Goal: Task Accomplishment & Management: Manage account settings

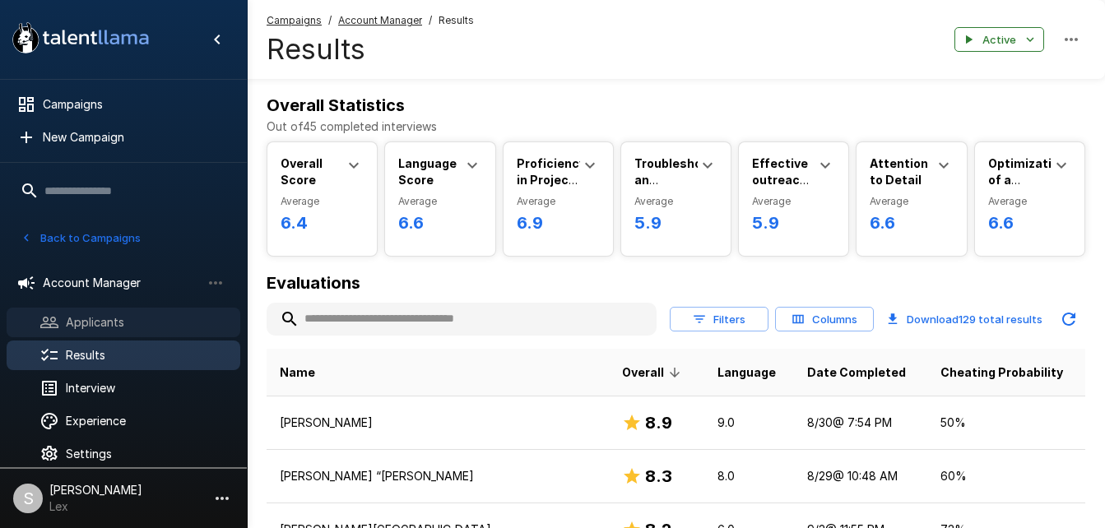
click at [97, 325] on span "Applicants" at bounding box center [146, 322] width 161 height 16
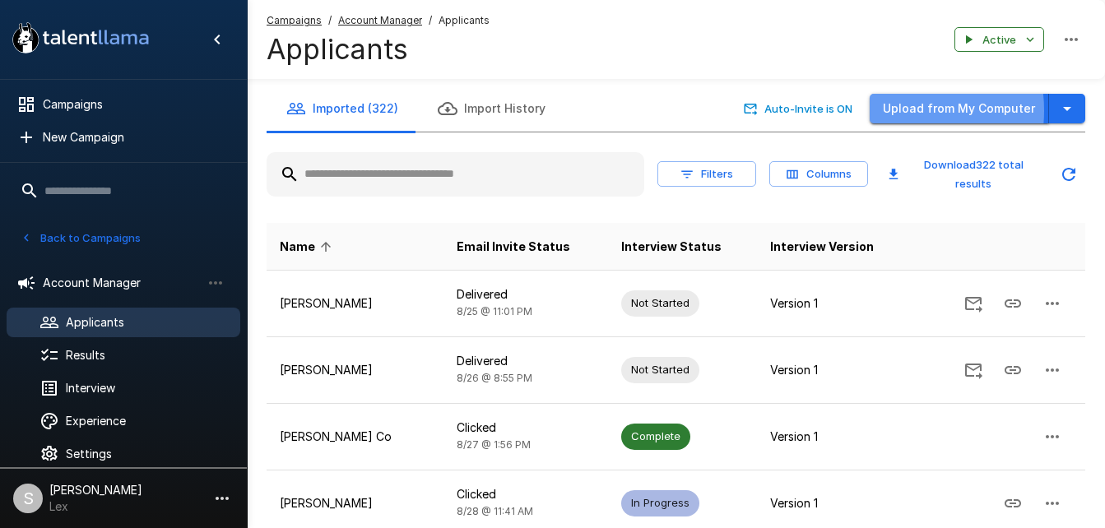
click at [895, 111] on button "Upload from My Computer" at bounding box center [959, 109] width 179 height 30
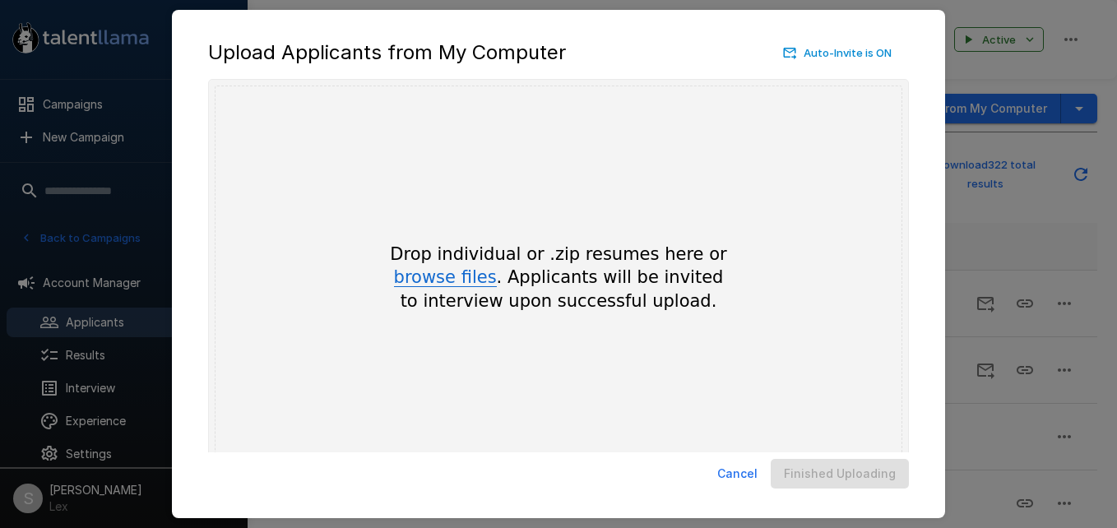
click at [429, 272] on button "browse files" at bounding box center [445, 278] width 103 height 18
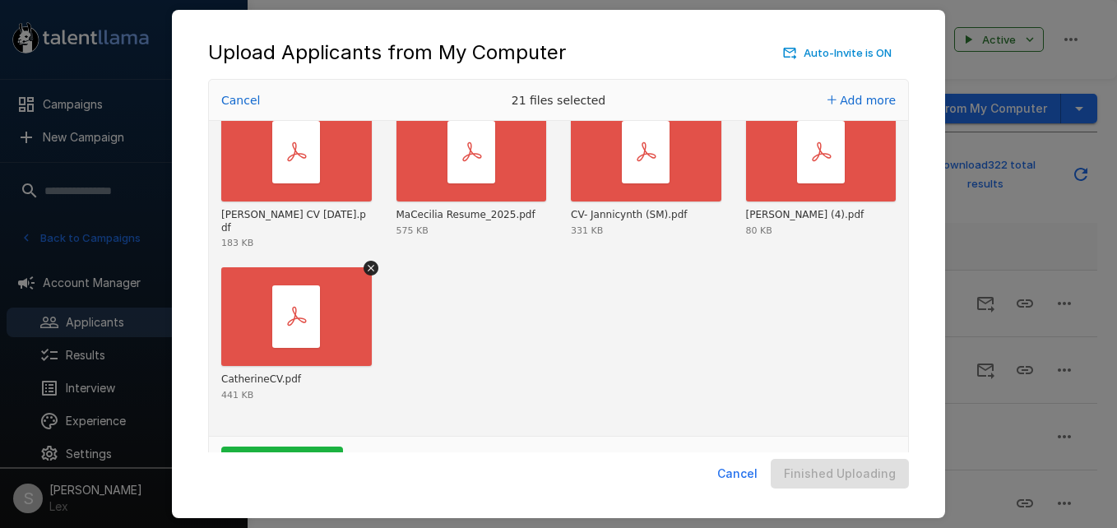
scroll to position [54, 0]
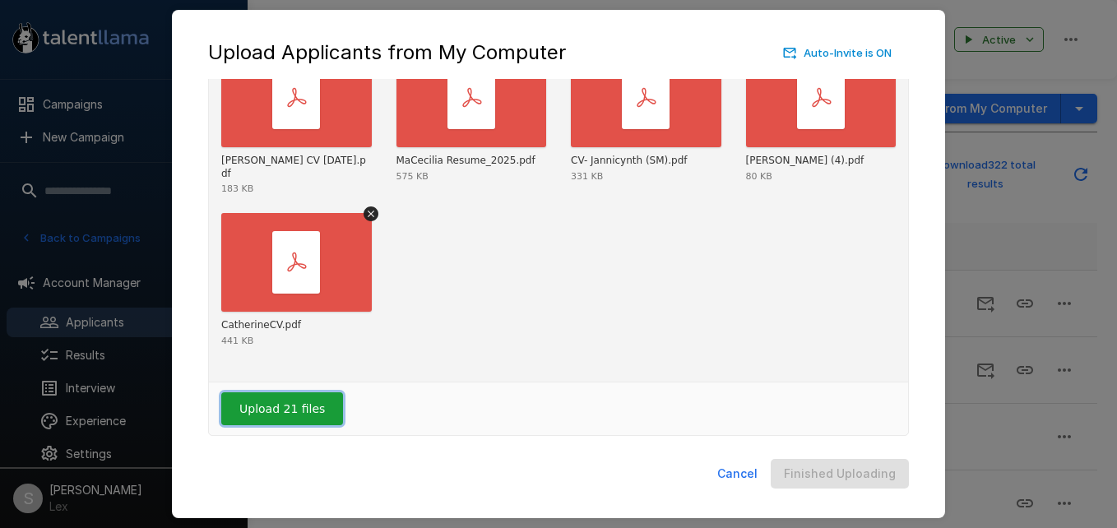
click at [296, 405] on button "Upload 21 files" at bounding box center [282, 408] width 122 height 33
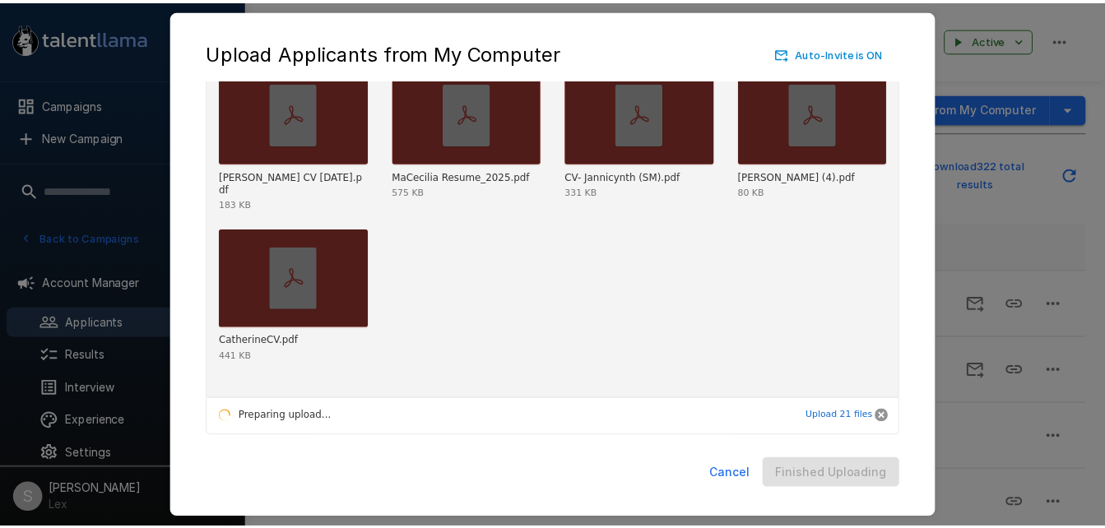
scroll to position [673, 0]
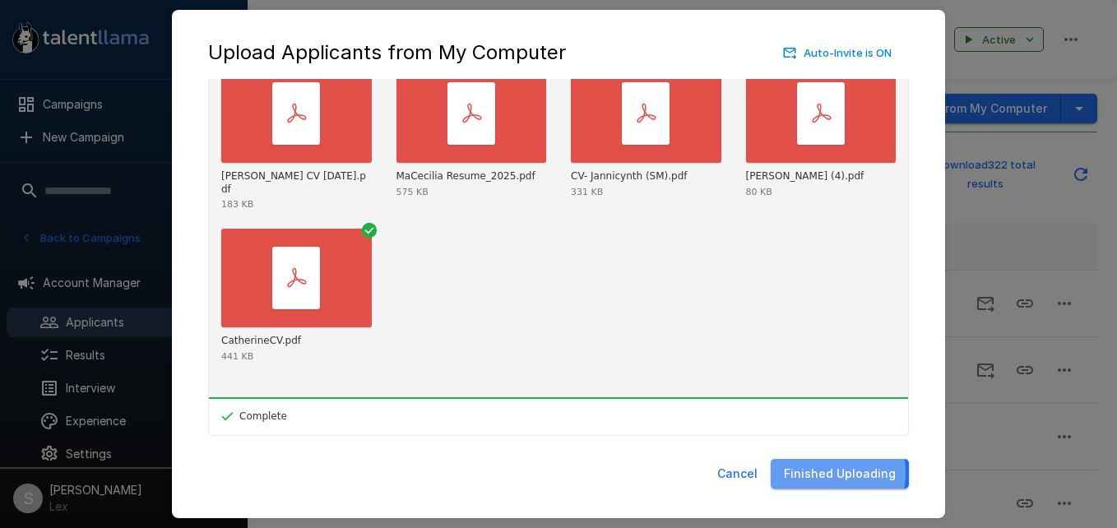
click at [821, 472] on button "Finished Uploading" at bounding box center [840, 474] width 138 height 30
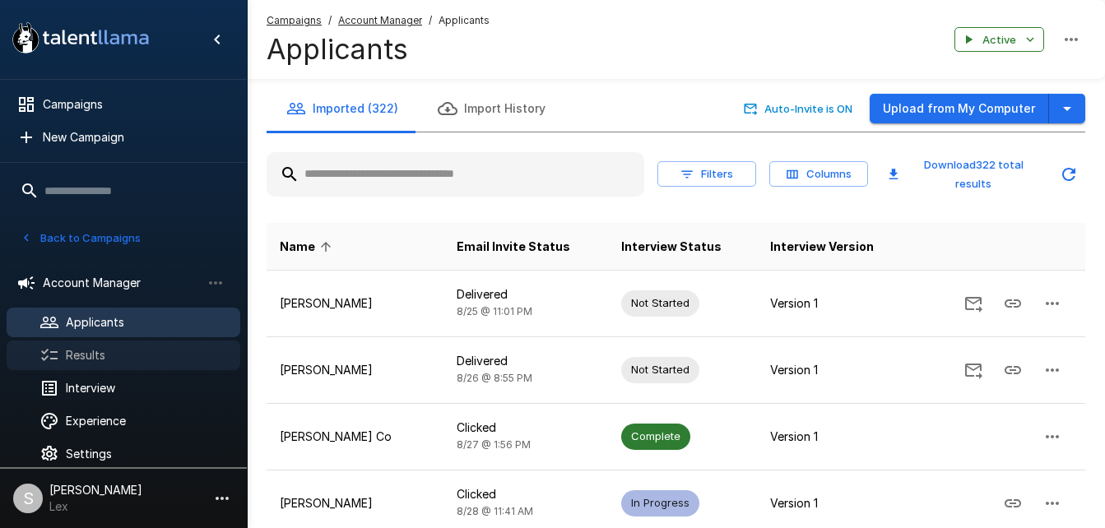
click at [92, 346] on div "Results" at bounding box center [124, 356] width 234 height 30
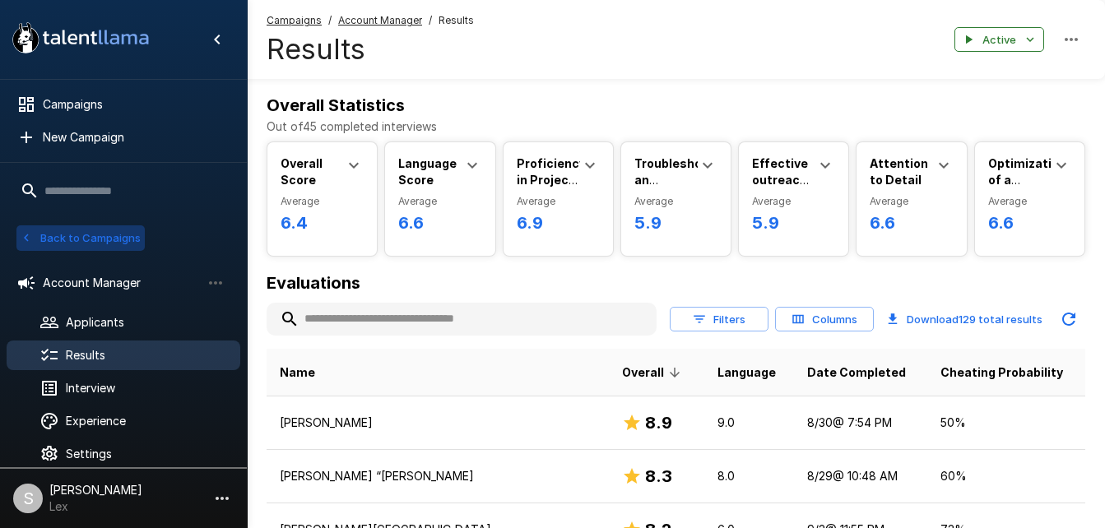
click at [101, 243] on button "Back to Campaigns" at bounding box center [80, 238] width 128 height 26
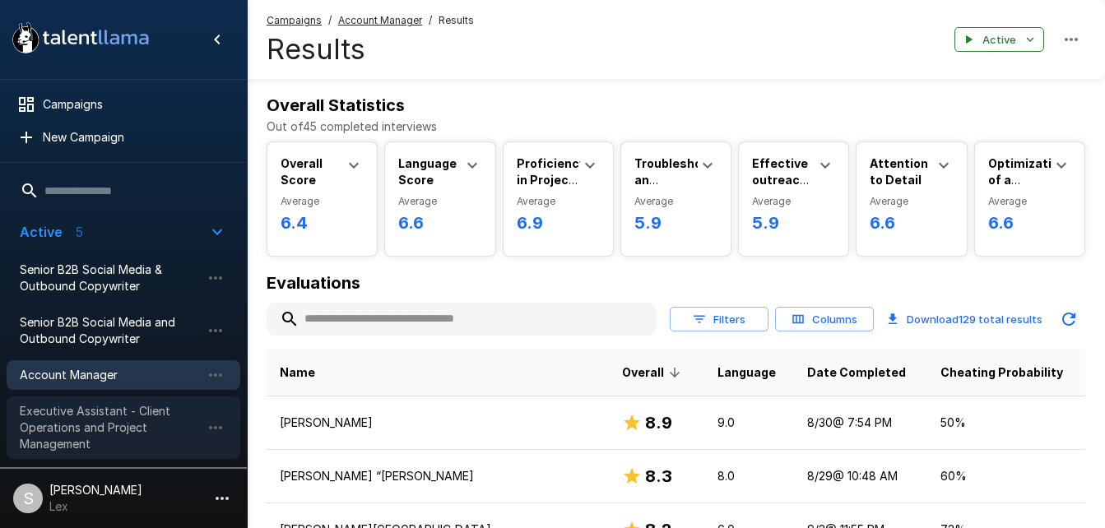
click at [84, 408] on span "Executive Assistant - Client Operations and Project Management" at bounding box center [110, 427] width 181 height 49
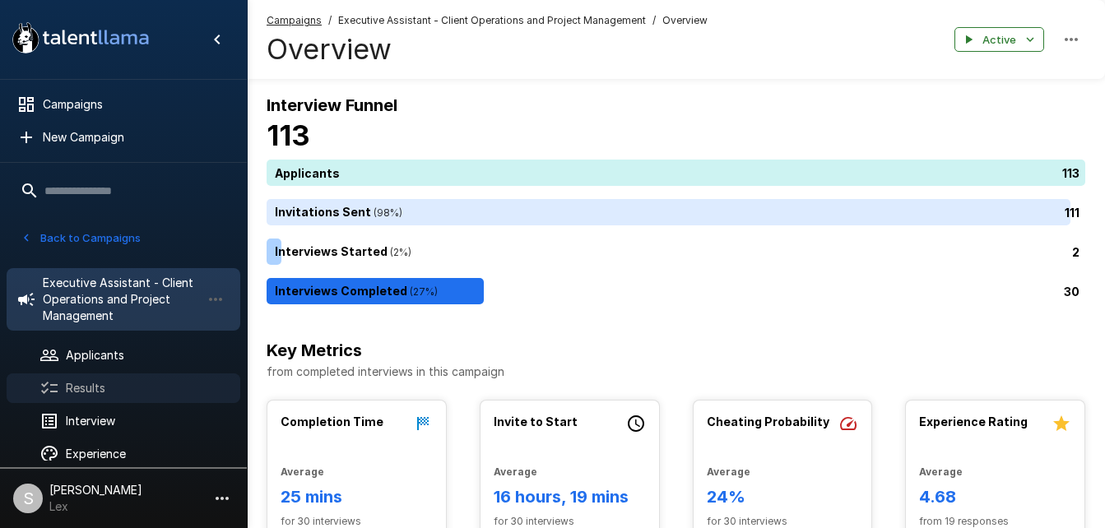
click at [83, 391] on span "Results" at bounding box center [146, 388] width 161 height 16
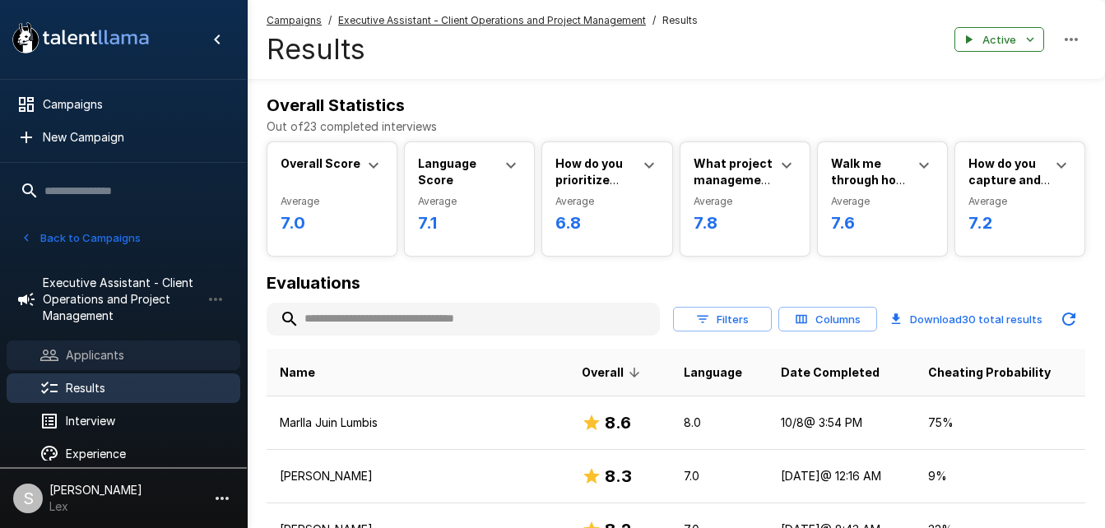
click at [100, 342] on div "Applicants" at bounding box center [124, 356] width 234 height 30
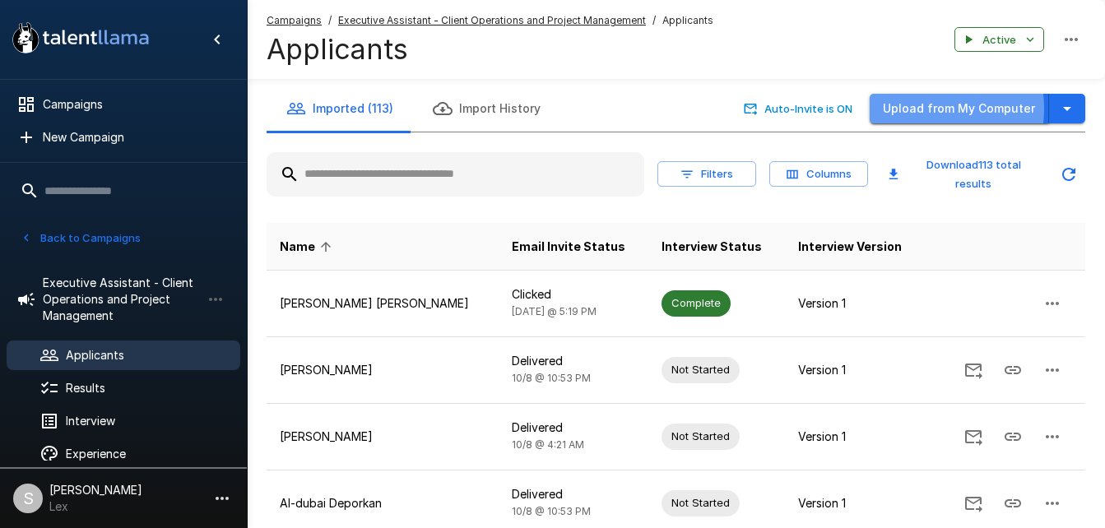
click at [917, 109] on button "Upload from My Computer" at bounding box center [959, 109] width 179 height 30
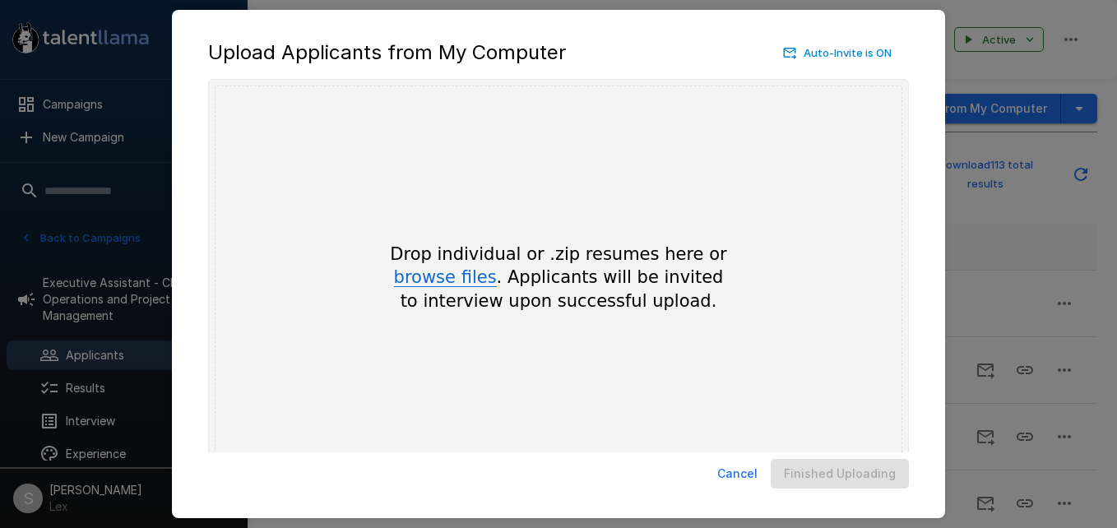
click at [467, 276] on button "browse files" at bounding box center [445, 278] width 103 height 18
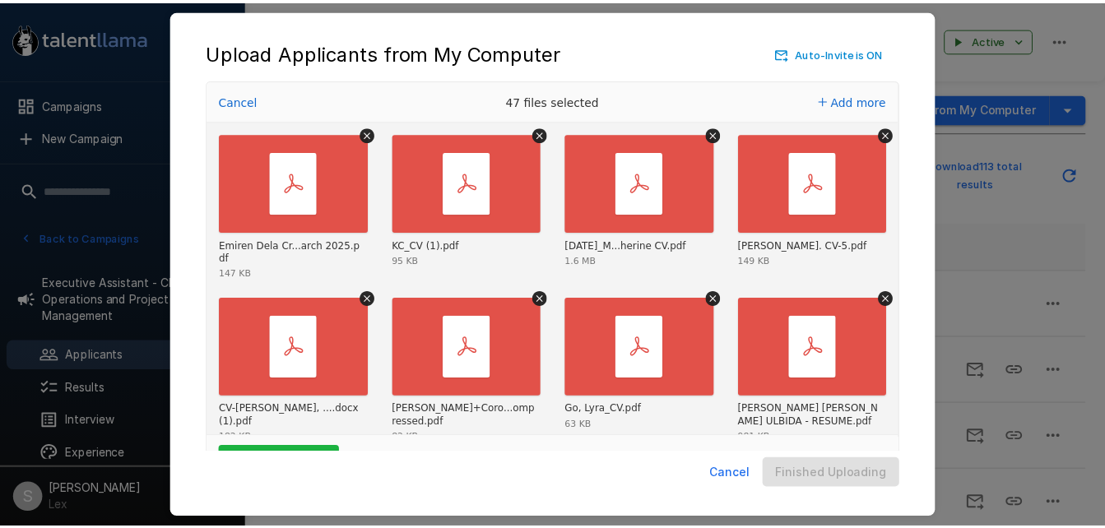
scroll to position [54, 0]
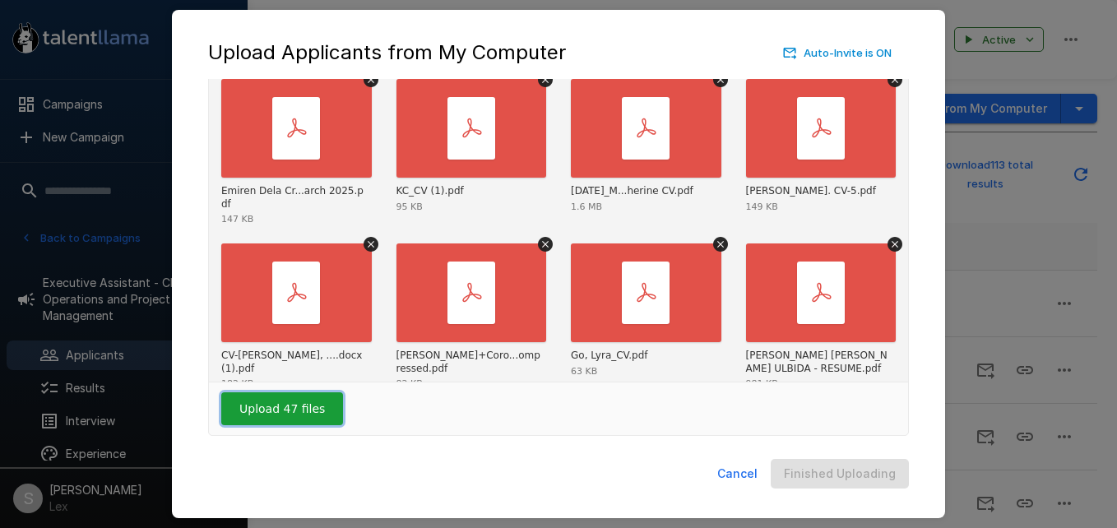
click at [272, 406] on button "Upload 47 files" at bounding box center [282, 408] width 122 height 33
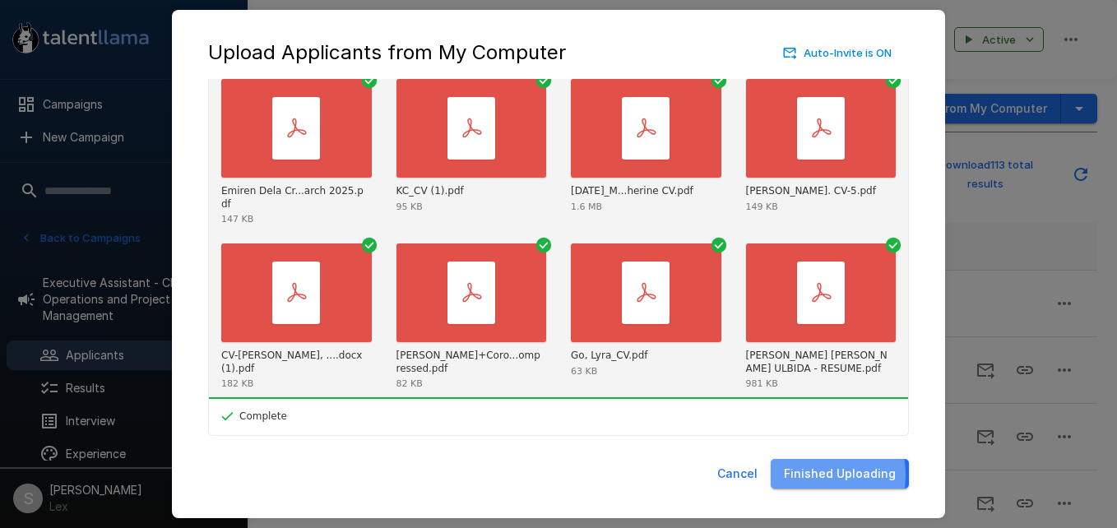
click at [807, 475] on button "Finished Uploading" at bounding box center [840, 474] width 138 height 30
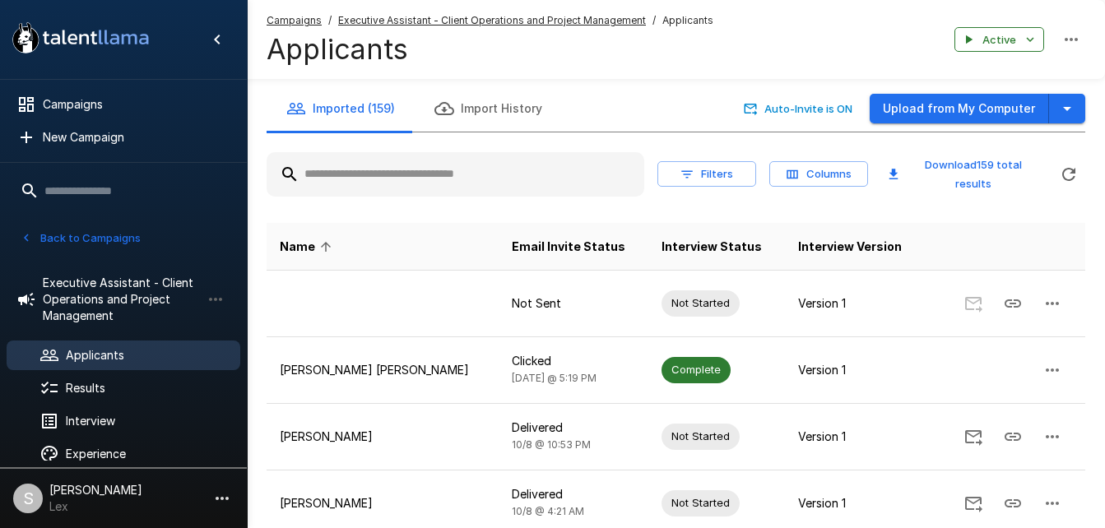
click at [91, 240] on button "Back to Campaigns" at bounding box center [80, 238] width 128 height 26
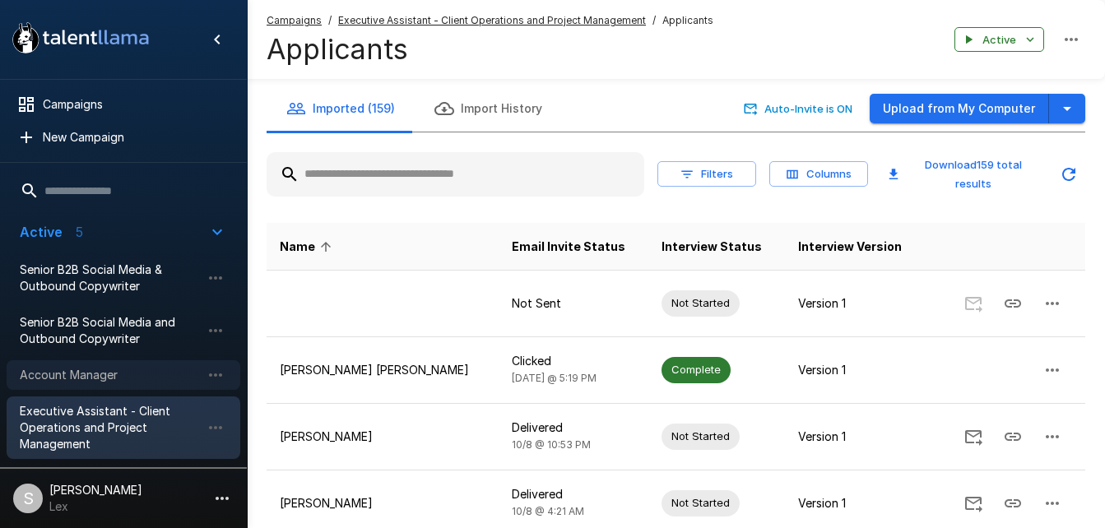
click at [81, 385] on div "Account Manager" at bounding box center [124, 375] width 234 height 30
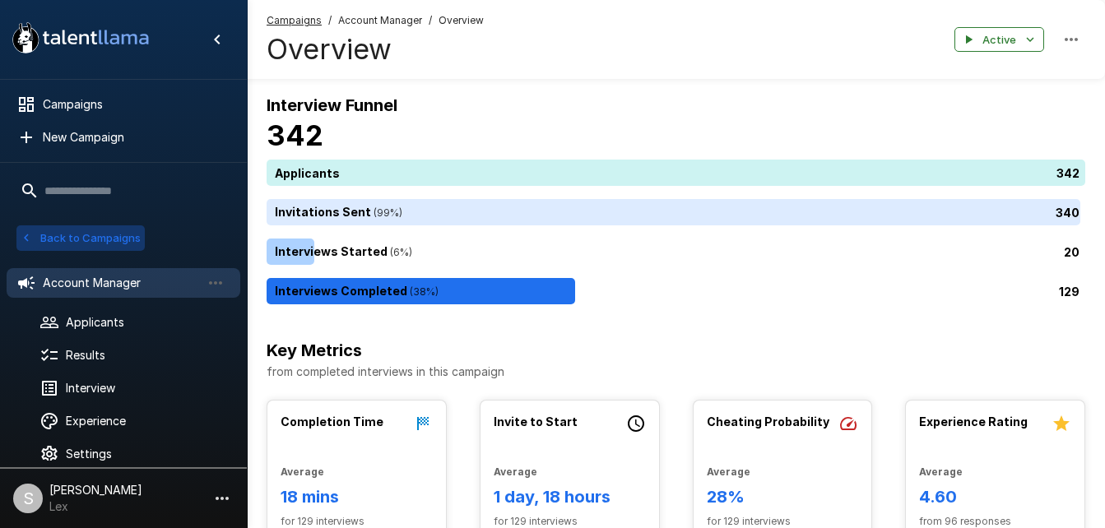
click at [95, 232] on button "Back to Campaigns" at bounding box center [80, 238] width 128 height 26
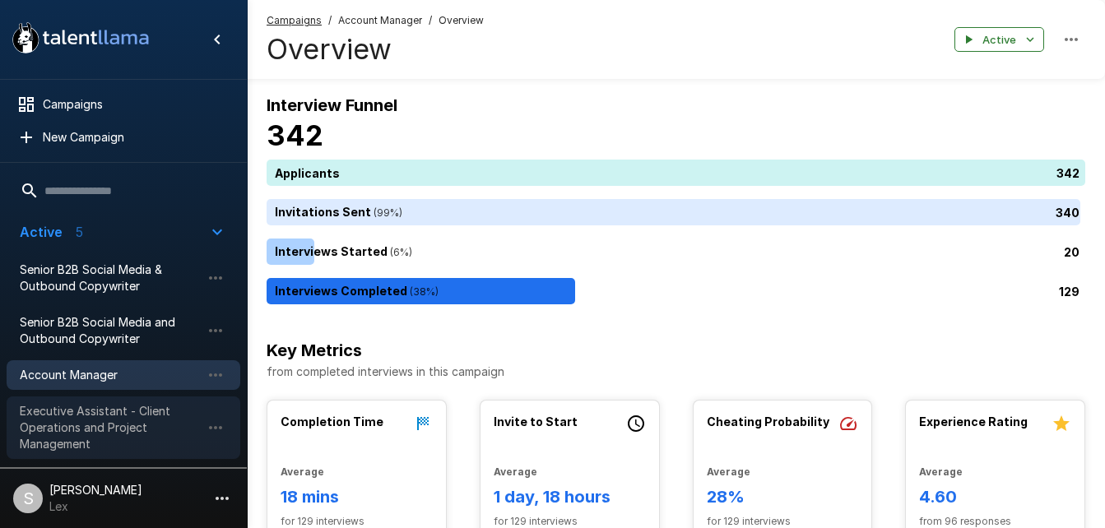
click at [65, 416] on span "Executive Assistant - Client Operations and Project Management" at bounding box center [110, 427] width 181 height 49
